Goal: Task Accomplishment & Management: Manage account settings

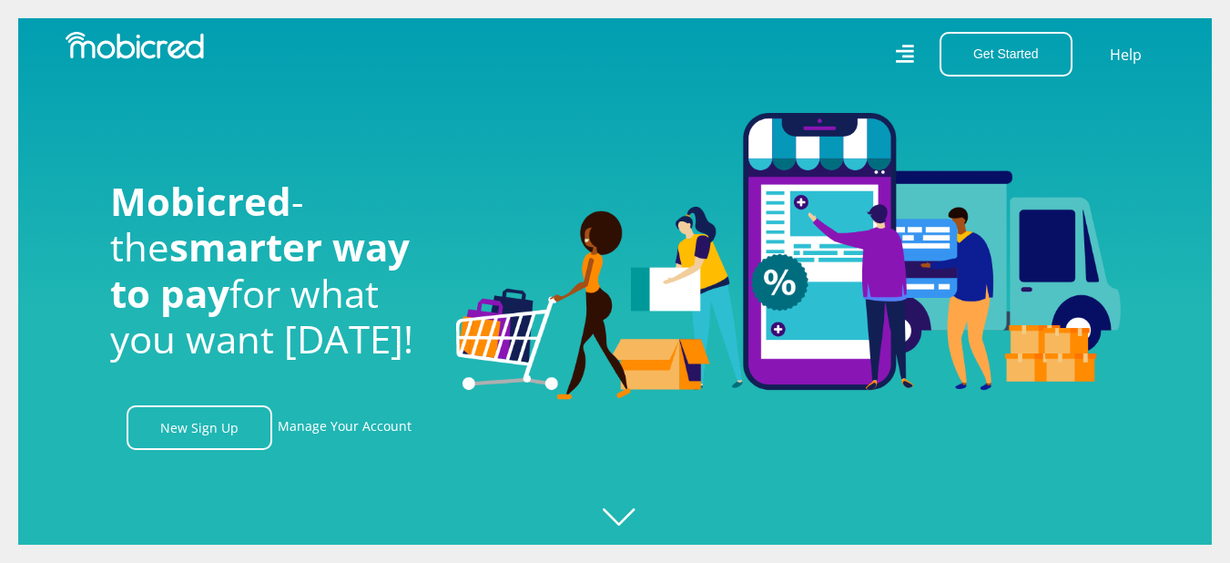
scroll to position [0, 3374]
click at [397, 436] on link "Manage Your Account" at bounding box center [345, 427] width 134 height 45
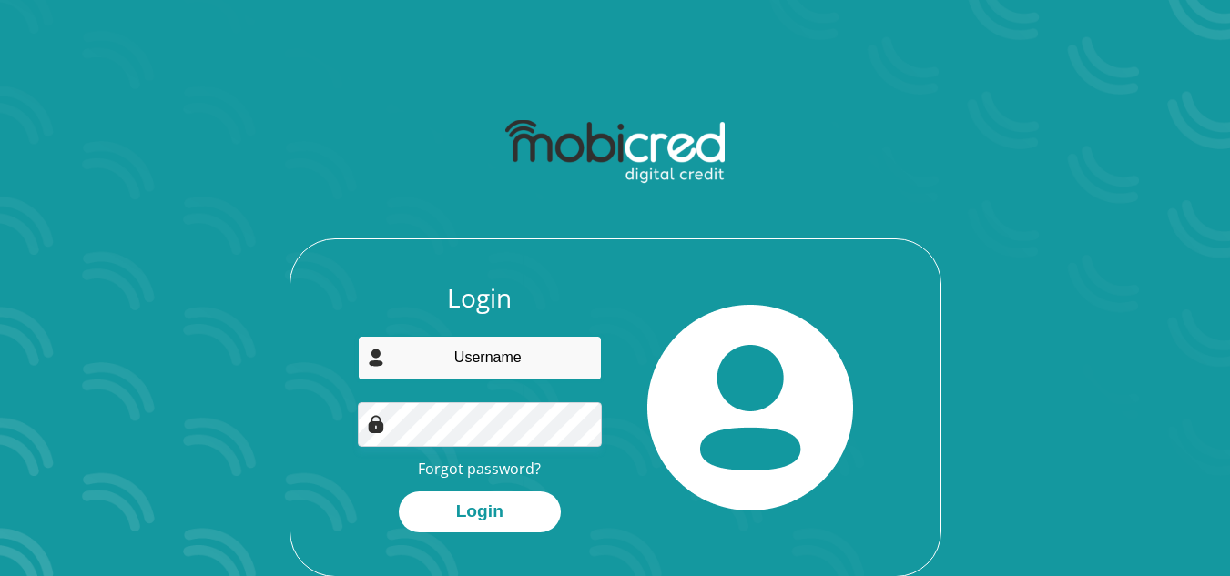
click at [477, 372] on input "email" at bounding box center [480, 358] width 244 height 45
click at [420, 370] on input "email" at bounding box center [480, 358] width 244 height 45
type input "taymarkus27@gmail.com"
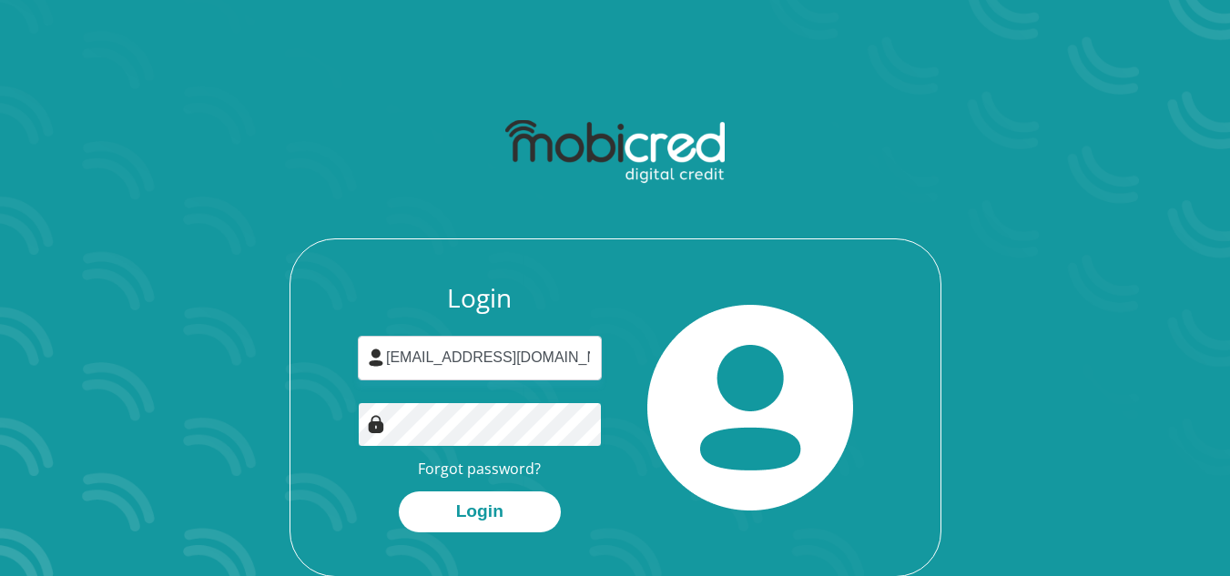
click at [399, 492] on button "Login" at bounding box center [480, 512] width 162 height 41
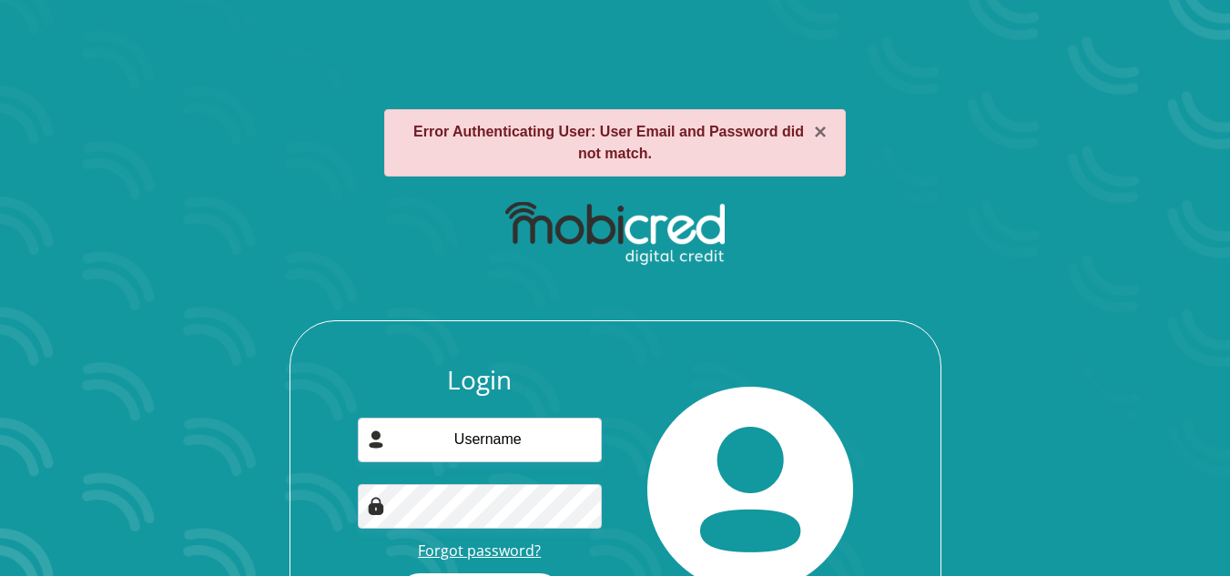
click at [505, 549] on link "Forgot password?" at bounding box center [479, 551] width 123 height 20
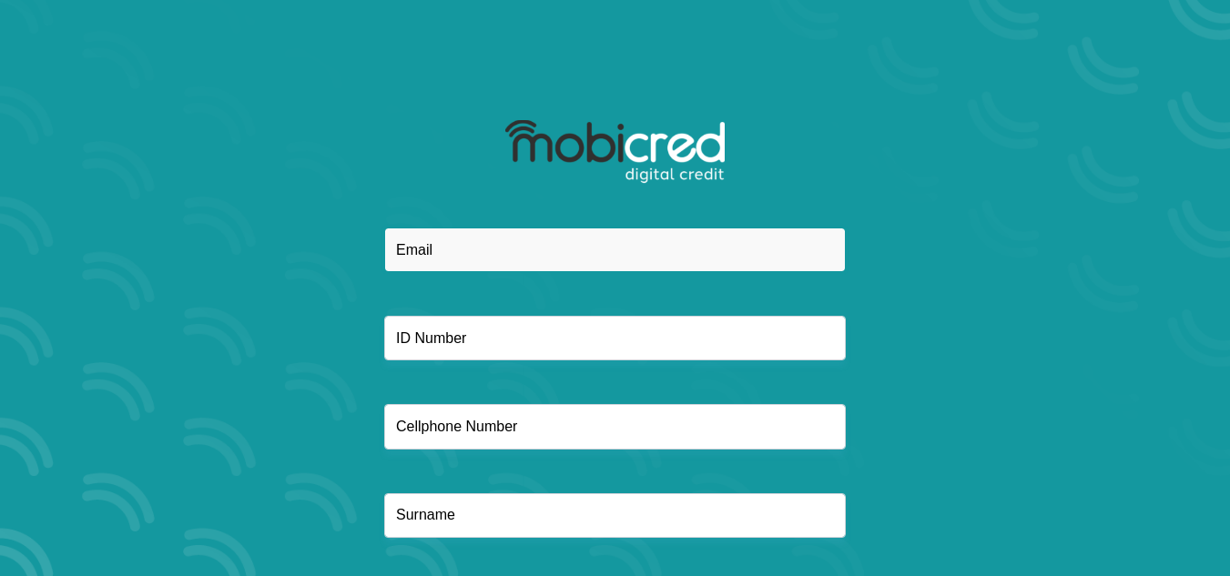
click at [493, 259] on input "email" at bounding box center [615, 250] width 462 height 45
click at [504, 257] on input "email" at bounding box center [615, 250] width 462 height 45
type input "taymarkus27@gmail.com"
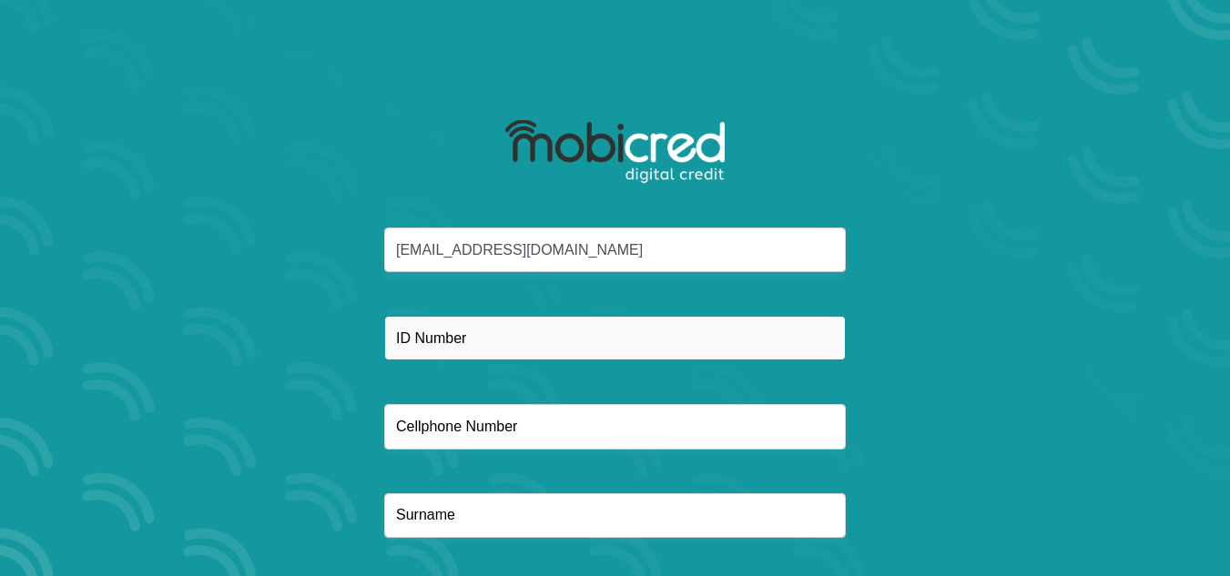
click at [511, 328] on input "text" at bounding box center [615, 338] width 462 height 45
type input "9501270122086"
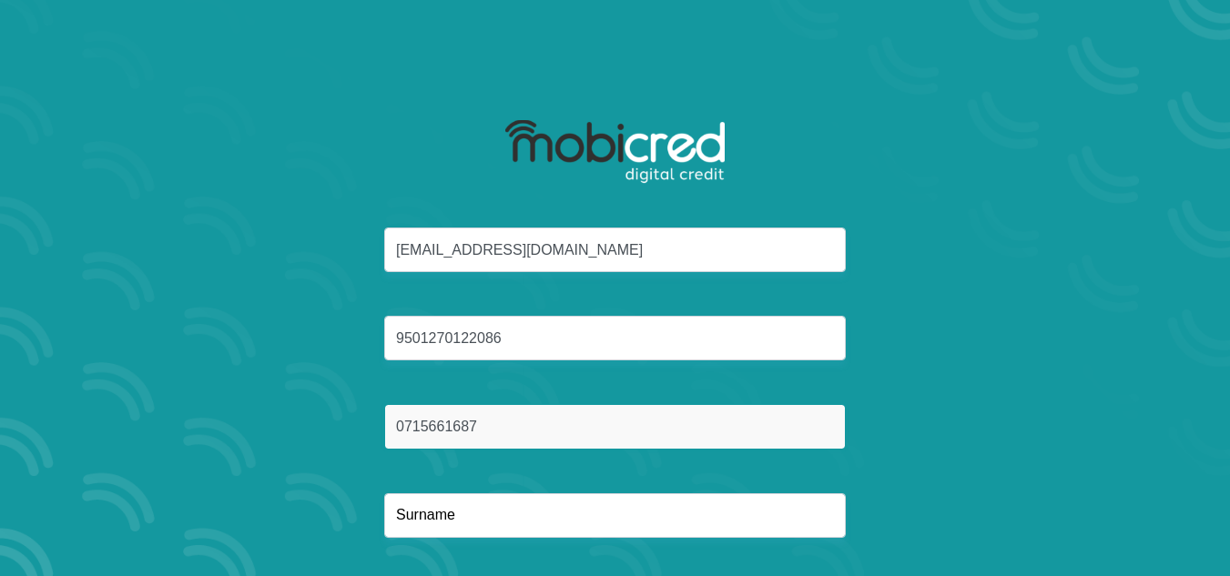
type input "0715661687"
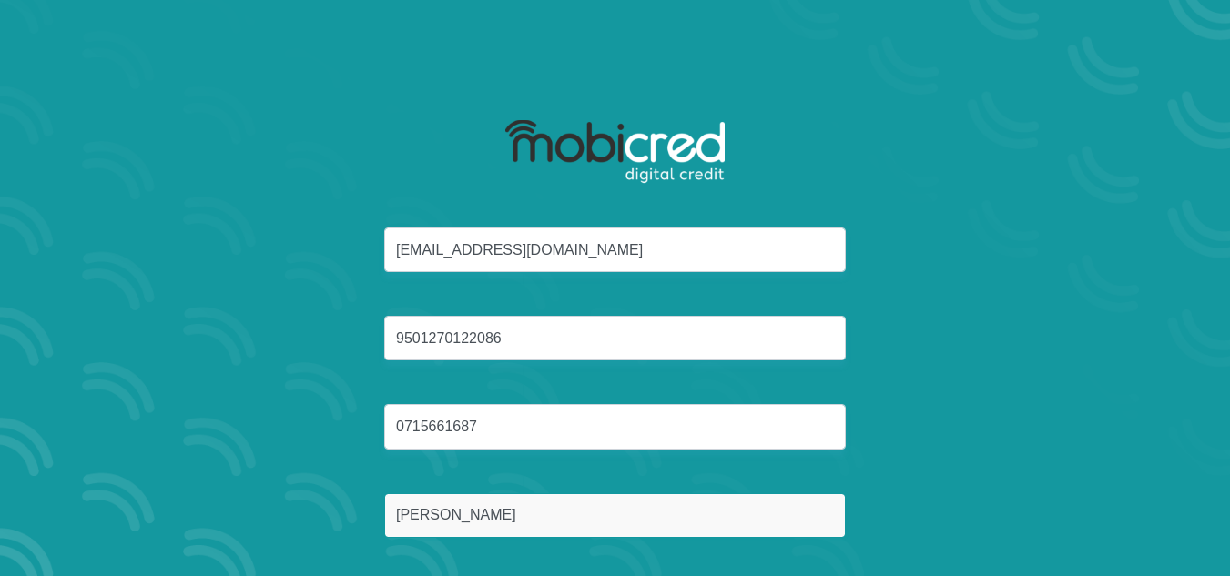
type input "Markus"
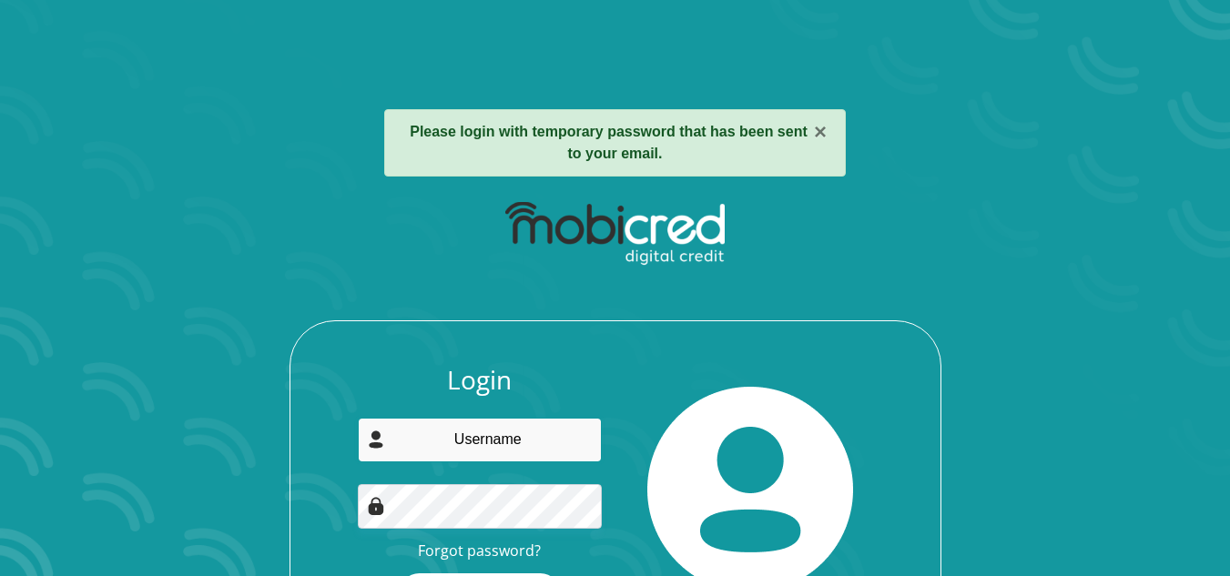
click at [520, 423] on input "email" at bounding box center [480, 440] width 244 height 45
type input "[EMAIL_ADDRESS][DOMAIN_NAME]"
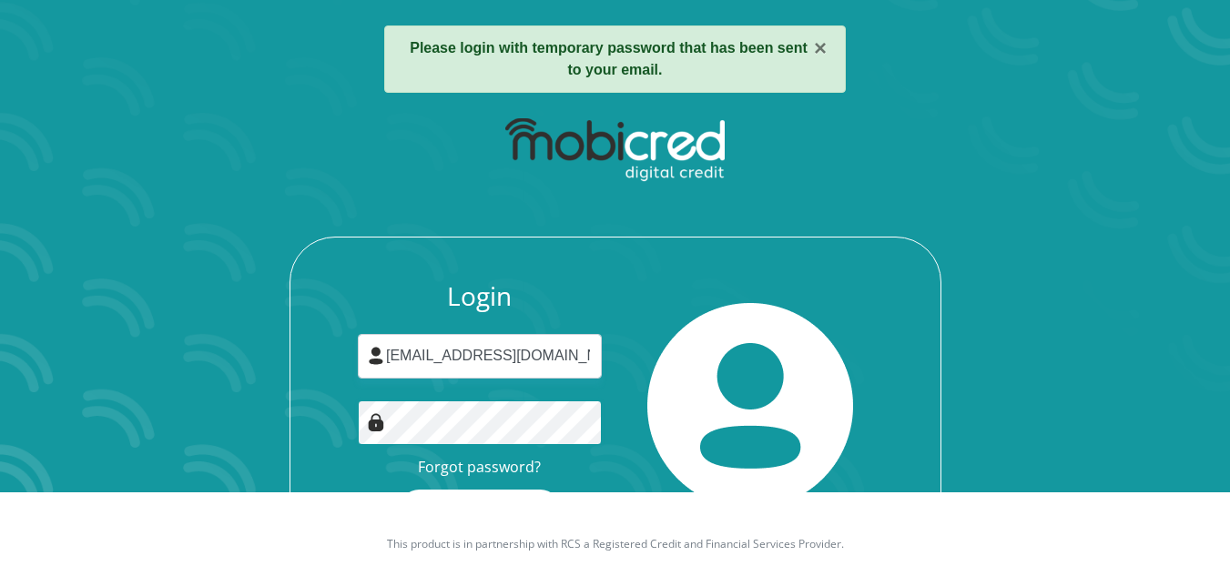
scroll to position [126, 0]
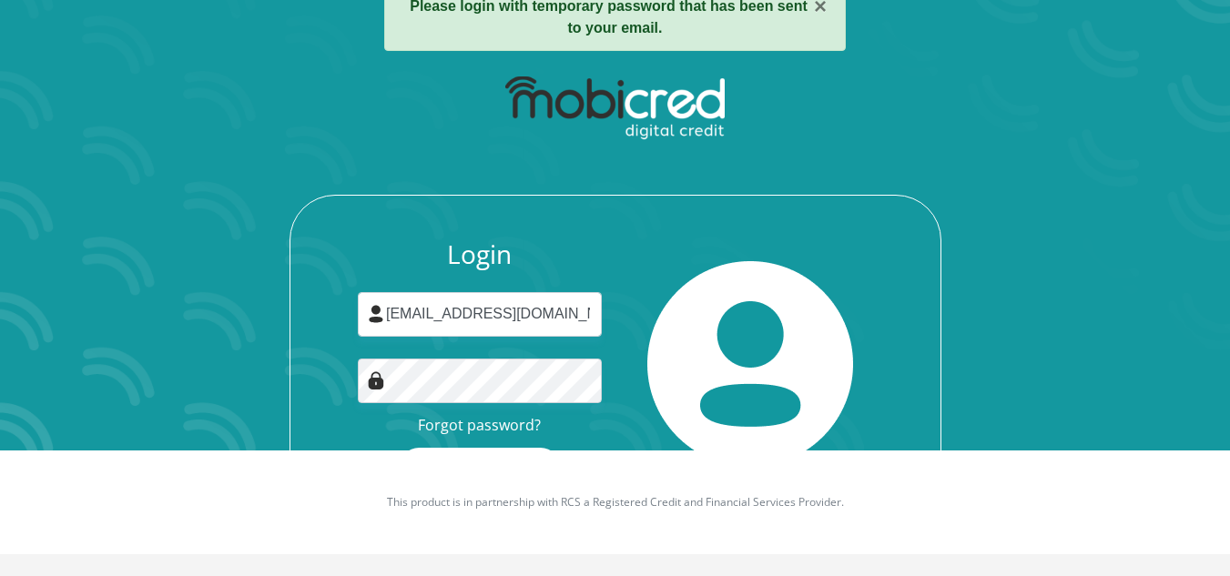
click at [498, 449] on button "Login" at bounding box center [480, 468] width 162 height 41
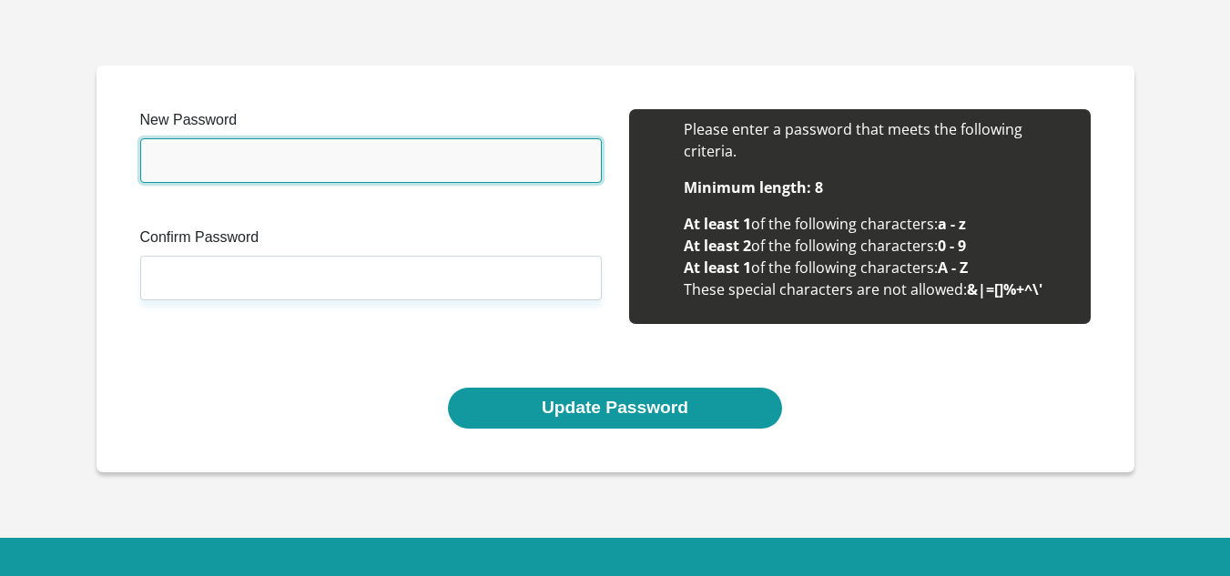
click at [250, 146] on input "New Password" at bounding box center [371, 160] width 462 height 45
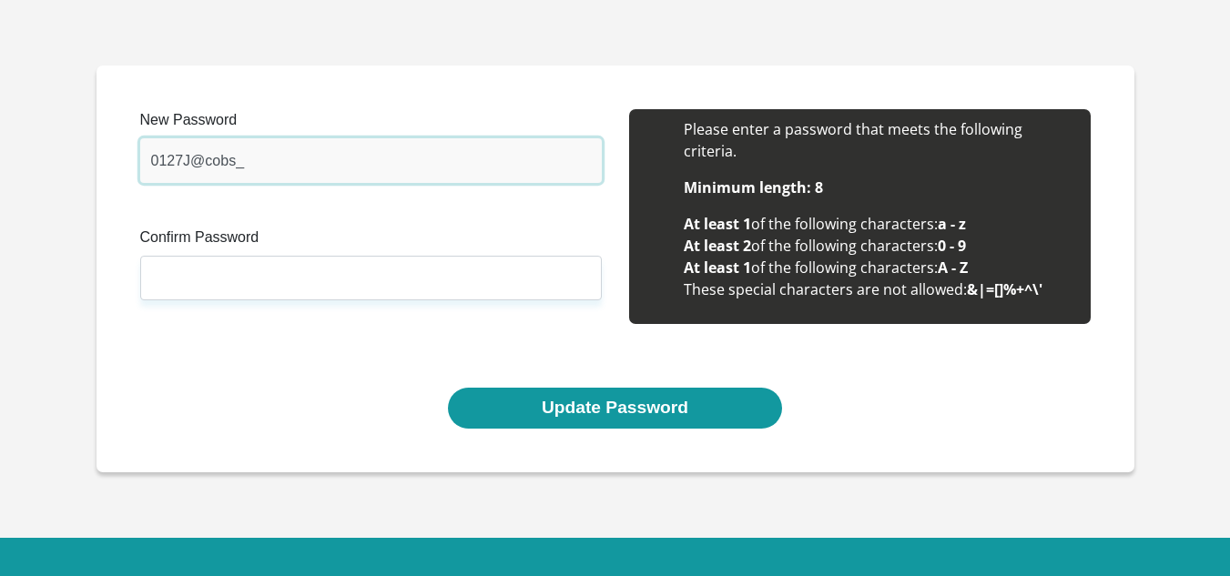
type input "0127J@cobs_"
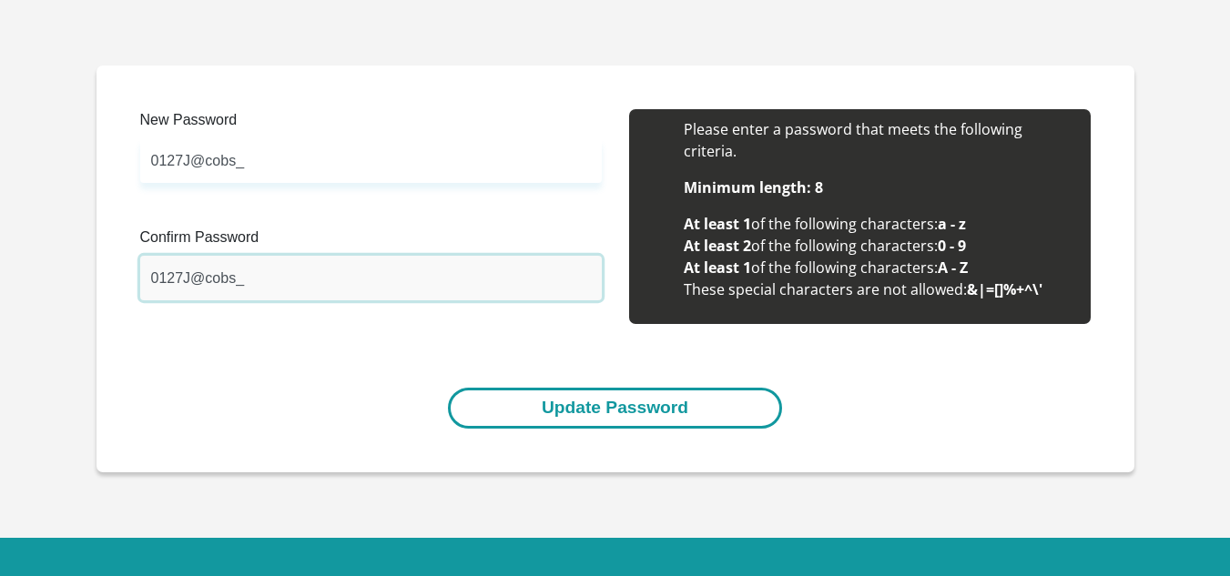
type input "0127J@cobs_"
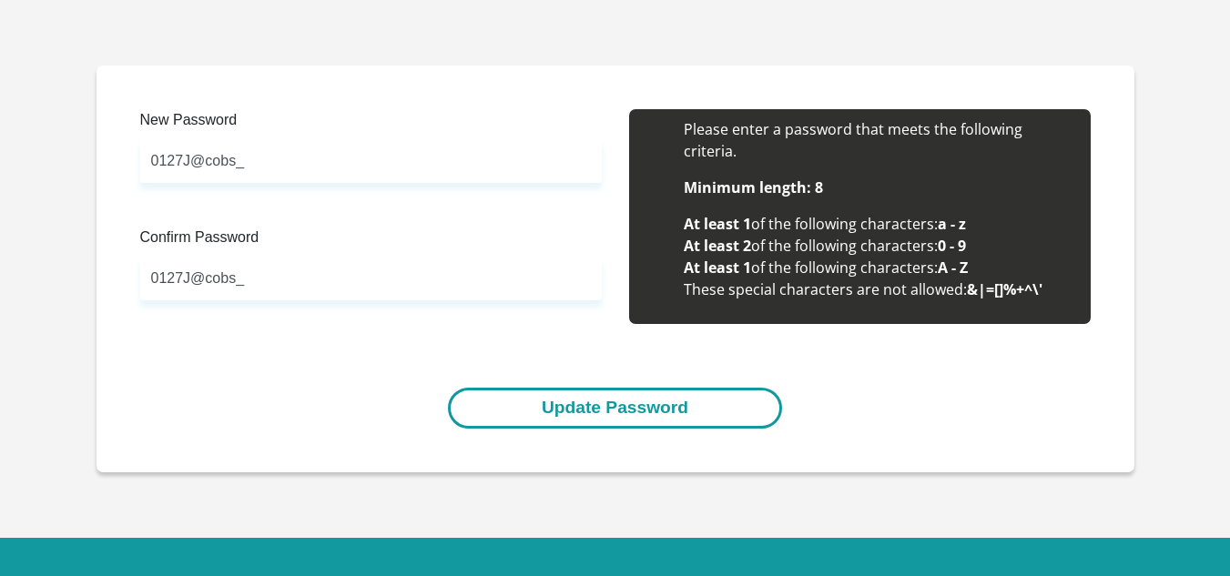
click at [498, 396] on button "Update Password" at bounding box center [615, 408] width 334 height 41
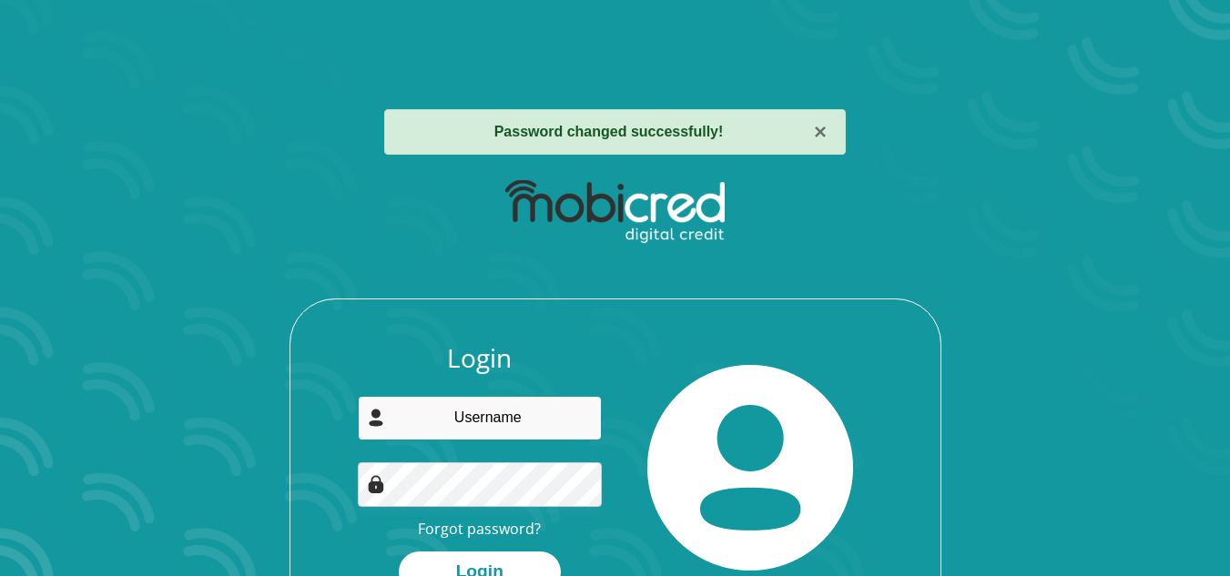
click at [443, 413] on input "email" at bounding box center [480, 418] width 244 height 45
type input "taymarkus27@gmail.com"
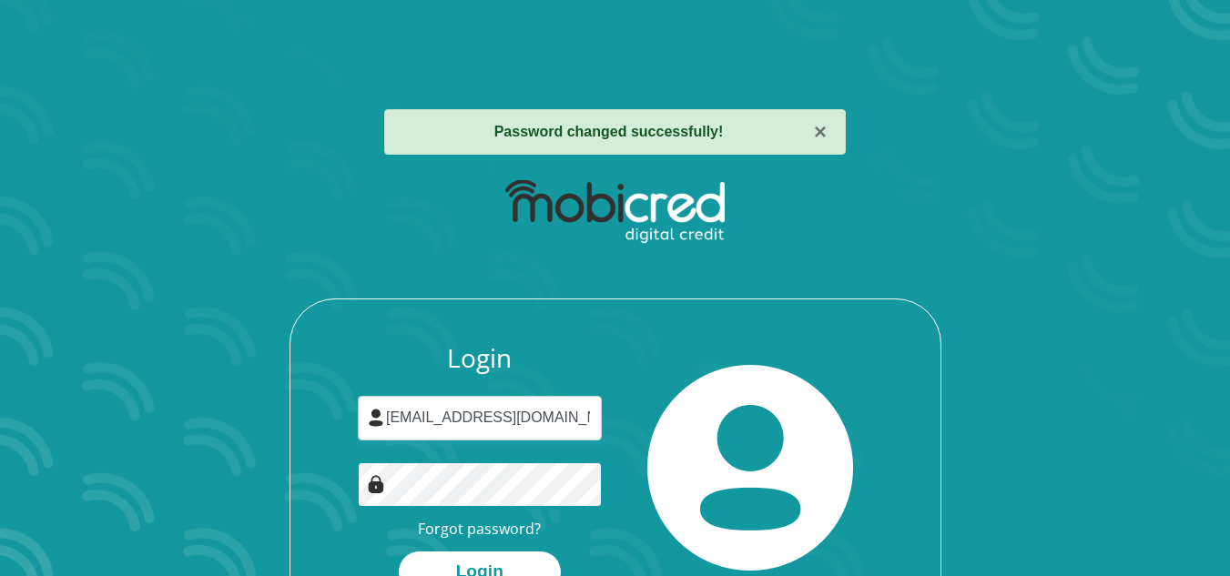
click at [399, 552] on button "Login" at bounding box center [480, 572] width 162 height 41
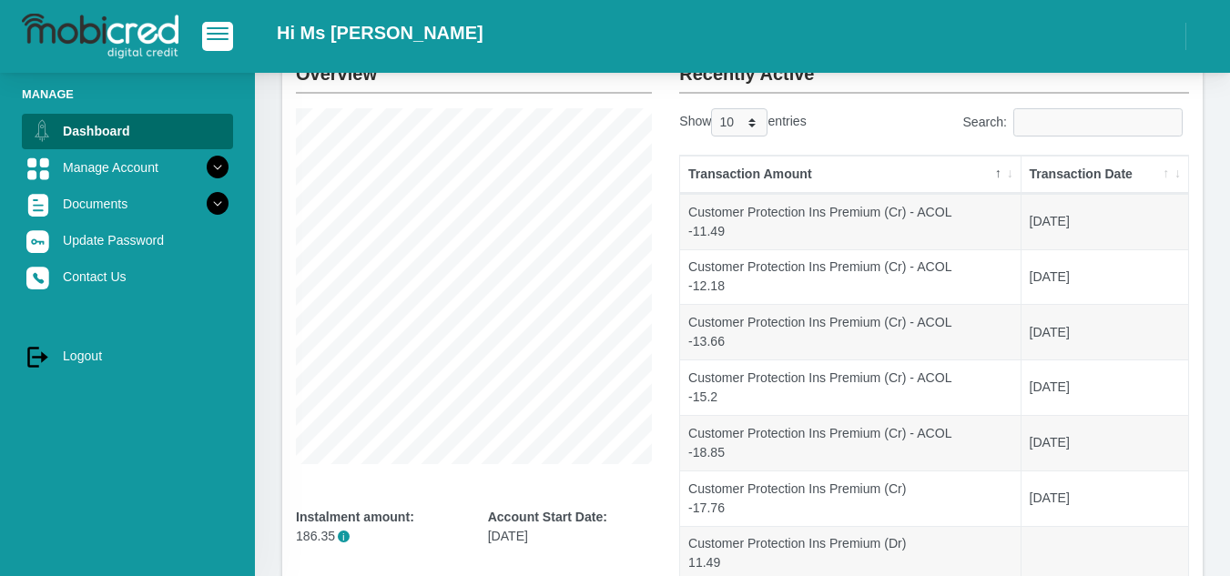
scroll to position [117, 0]
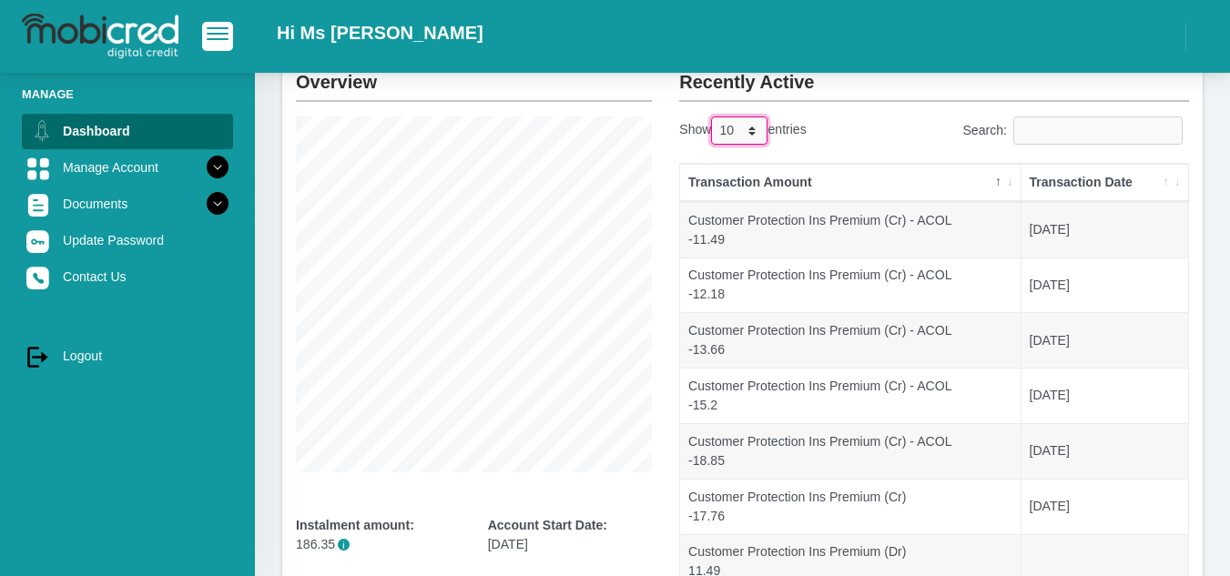
click at [748, 121] on select "10 25 50 100" at bounding box center [739, 131] width 56 height 28
select select "100"
click at [713, 117] on select "10 25 50 100" at bounding box center [739, 131] width 56 height 28
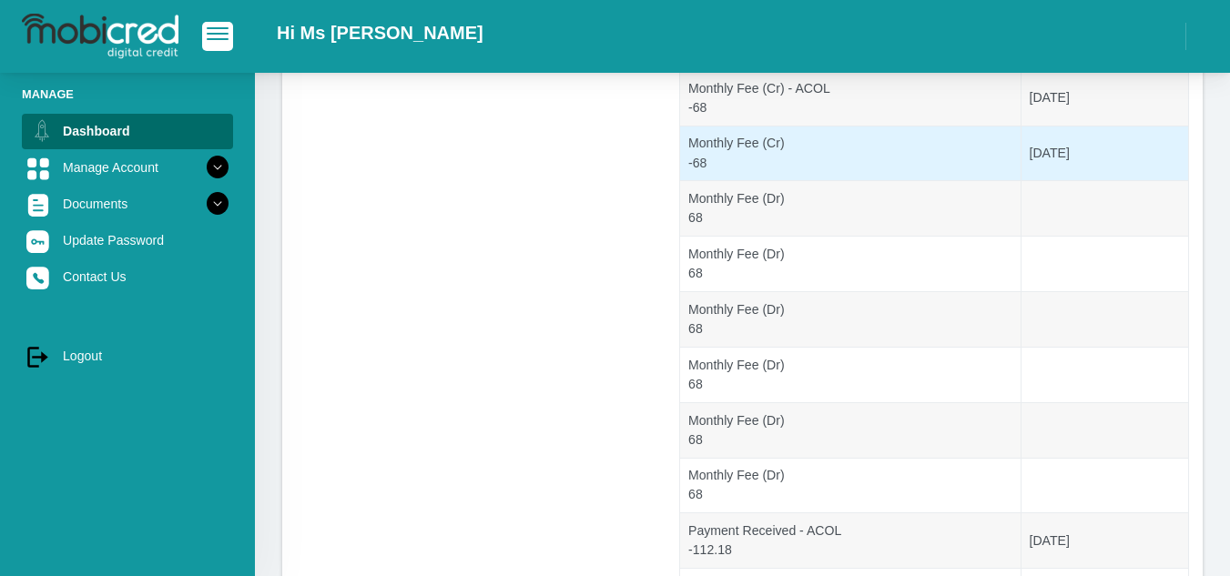
scroll to position [5434, 0]
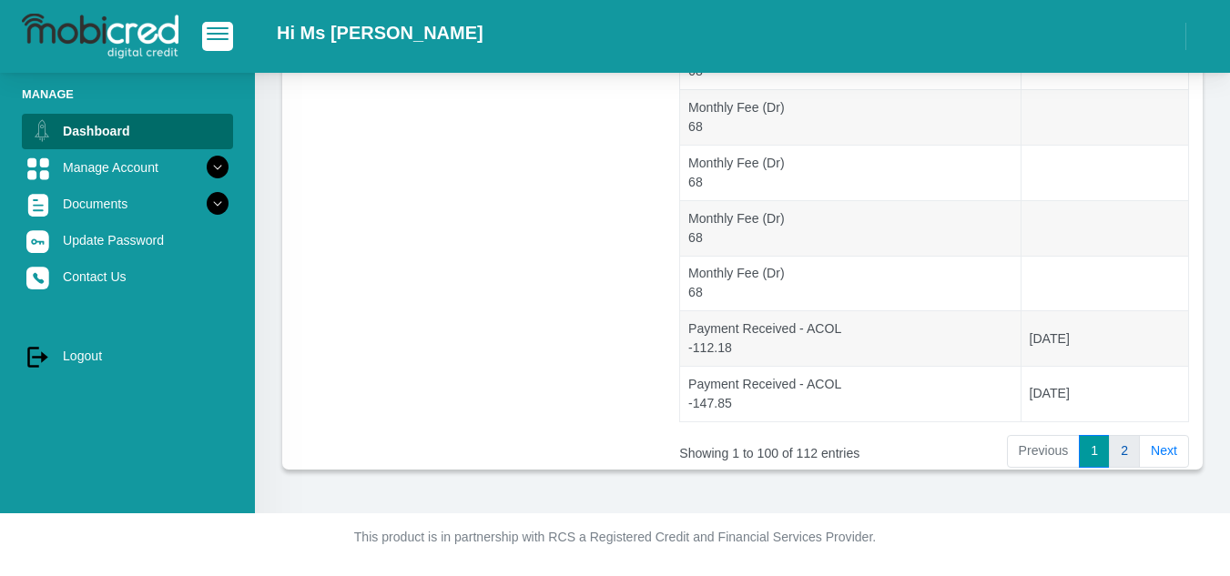
click at [1114, 451] on link "2" at bounding box center [1124, 451] width 31 height 33
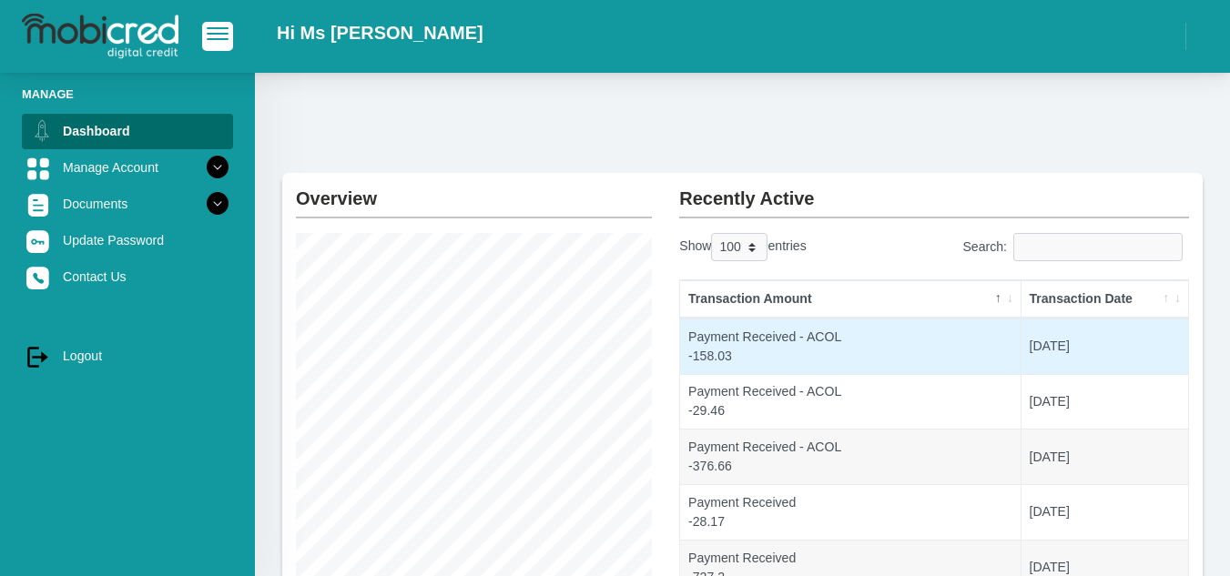
scroll to position [561, 0]
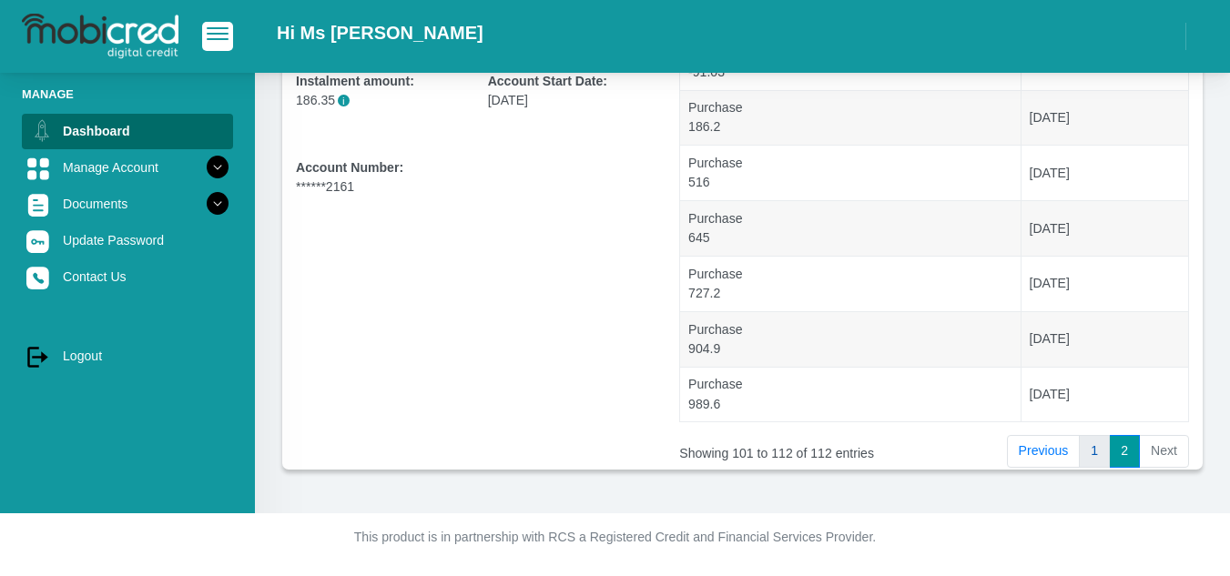
click at [1096, 448] on link "1" at bounding box center [1094, 451] width 31 height 33
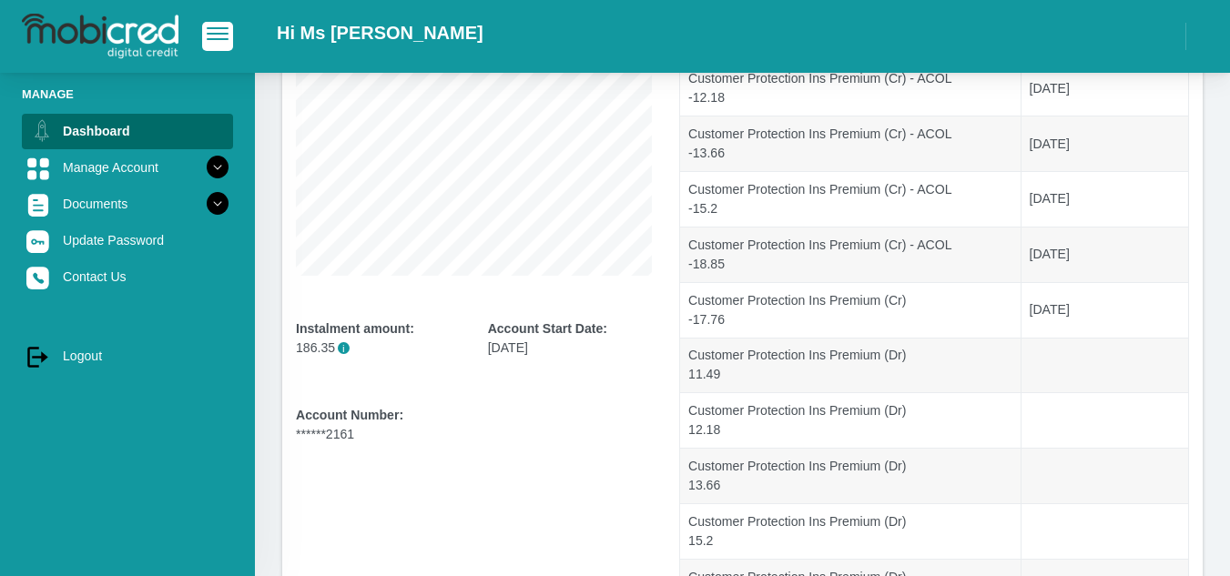
scroll to position [334, 0]
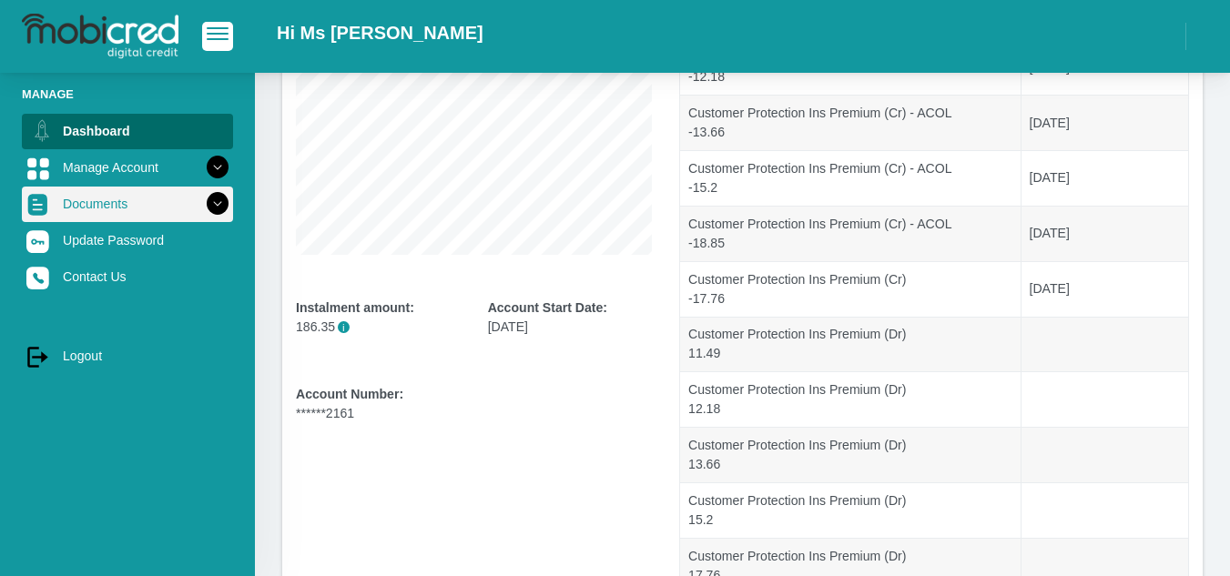
click at [101, 197] on link "Documents" at bounding box center [127, 204] width 211 height 35
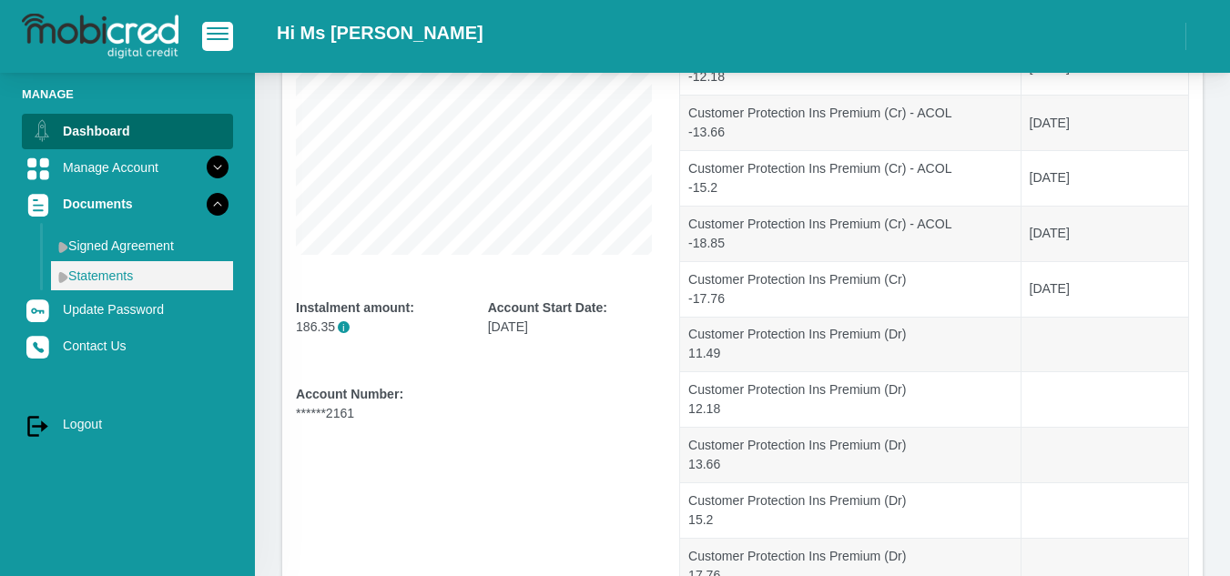
click at [91, 280] on link "Statements" at bounding box center [142, 275] width 182 height 29
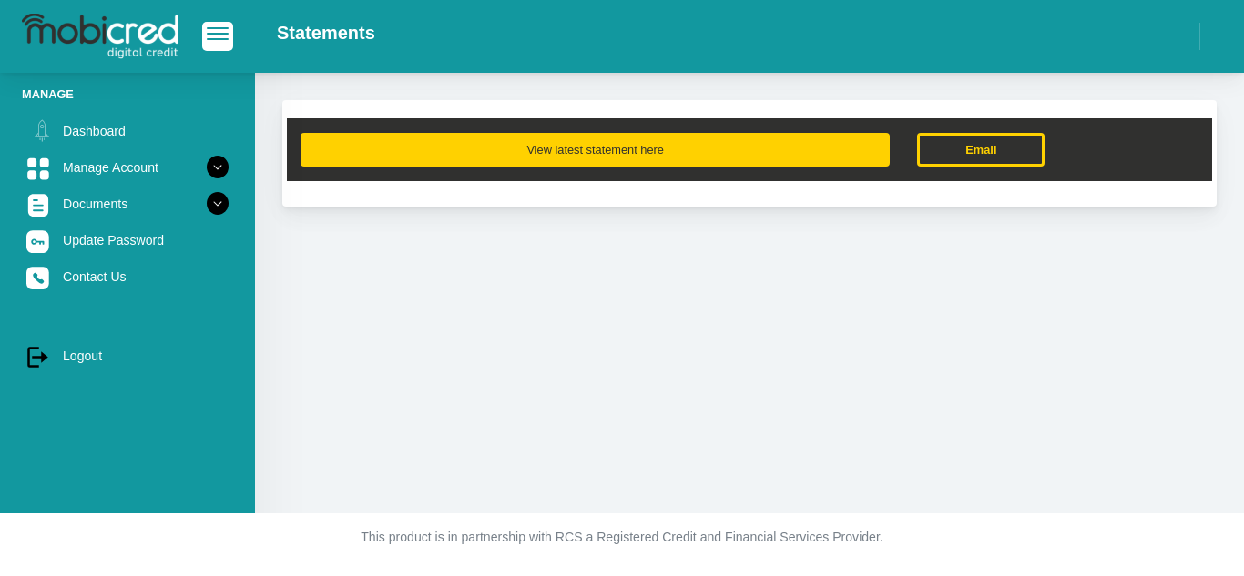
click at [621, 135] on button "View latest statement here" at bounding box center [594, 150] width 589 height 34
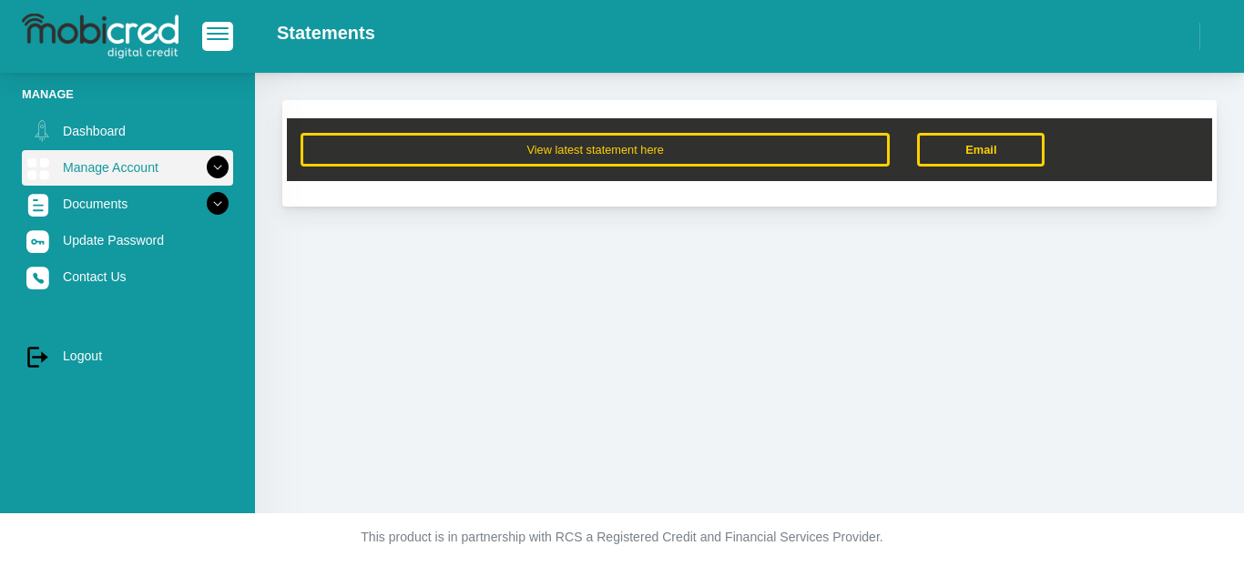
click at [202, 176] on icon at bounding box center [217, 167] width 31 height 31
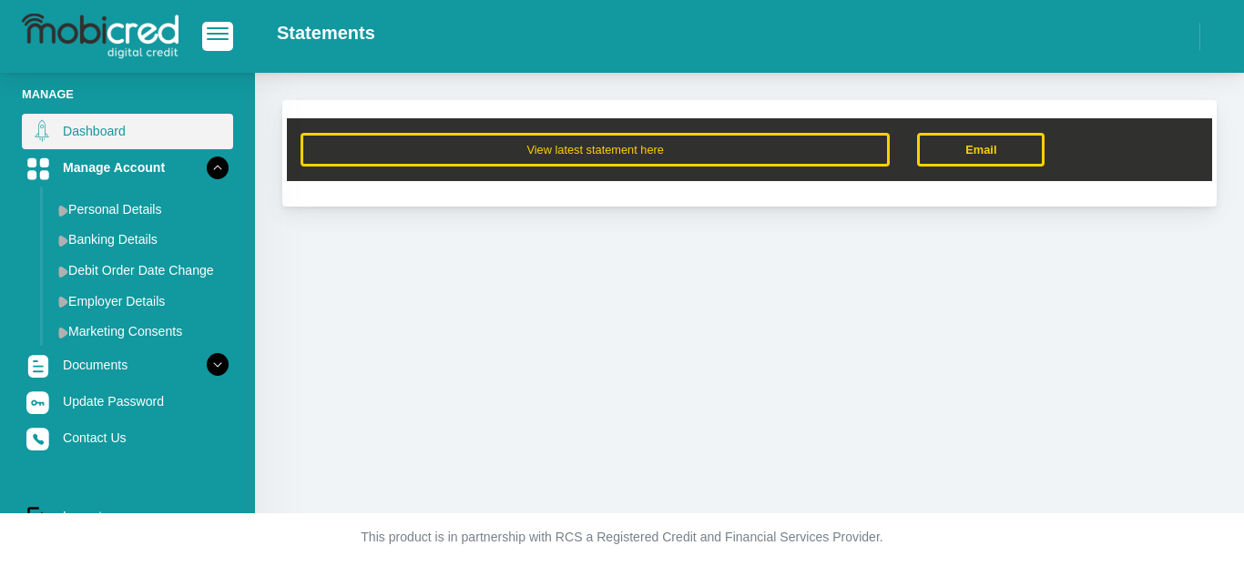
click at [138, 132] on link "Dashboard" at bounding box center [127, 131] width 211 height 35
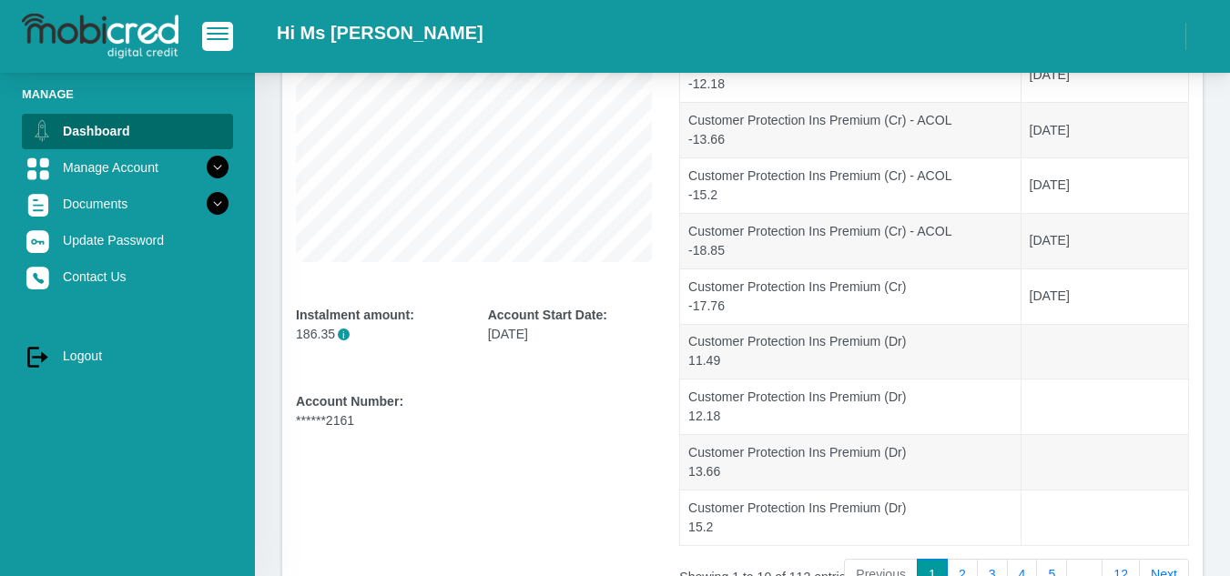
scroll to position [334, 0]
